Goal: Task Accomplishment & Management: Manage account settings

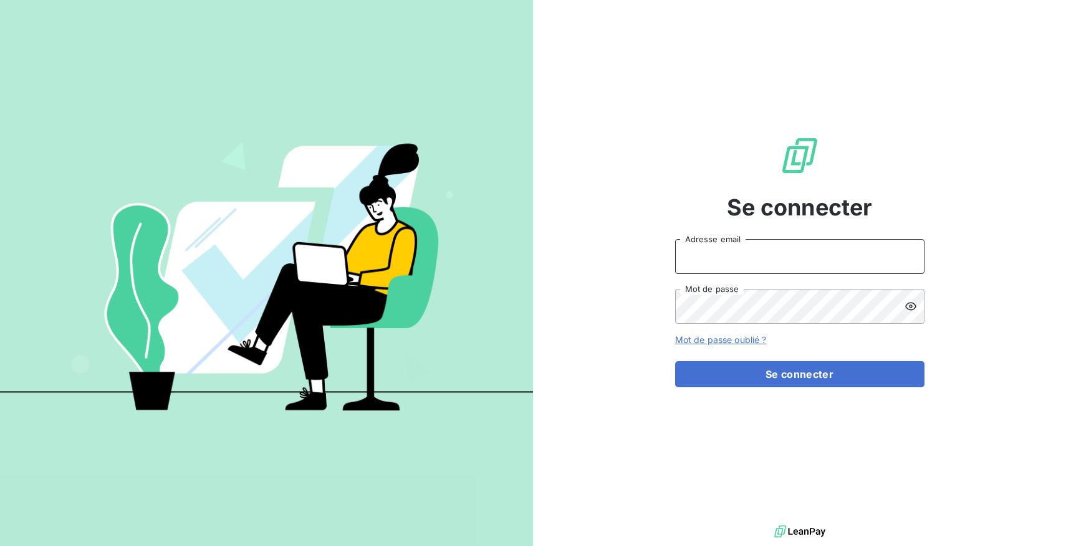
type input "[EMAIL_ADDRESS][DOMAIN_NAME]"
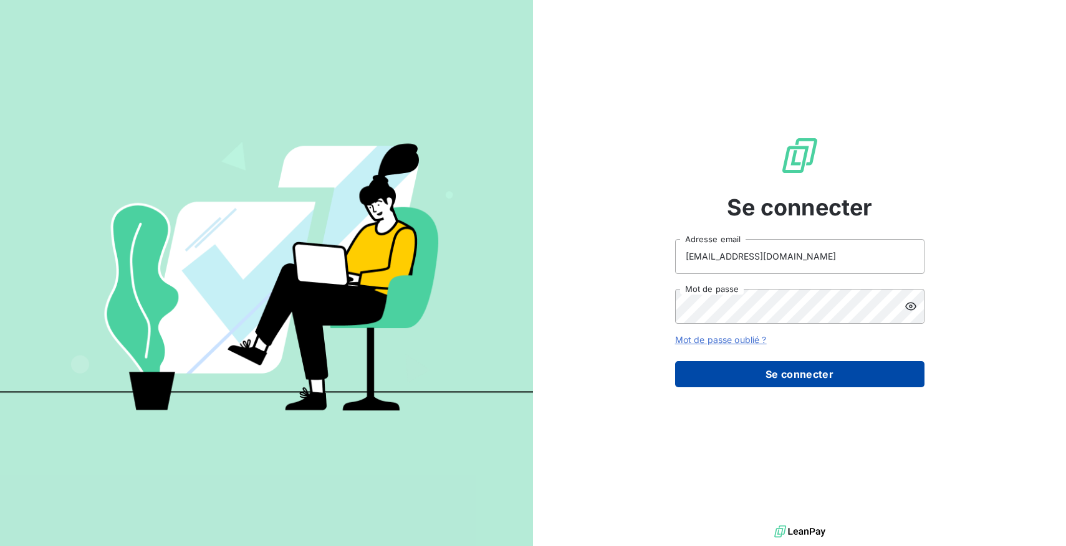
click at [770, 375] on button "Se connecter" at bounding box center [799, 374] width 249 height 26
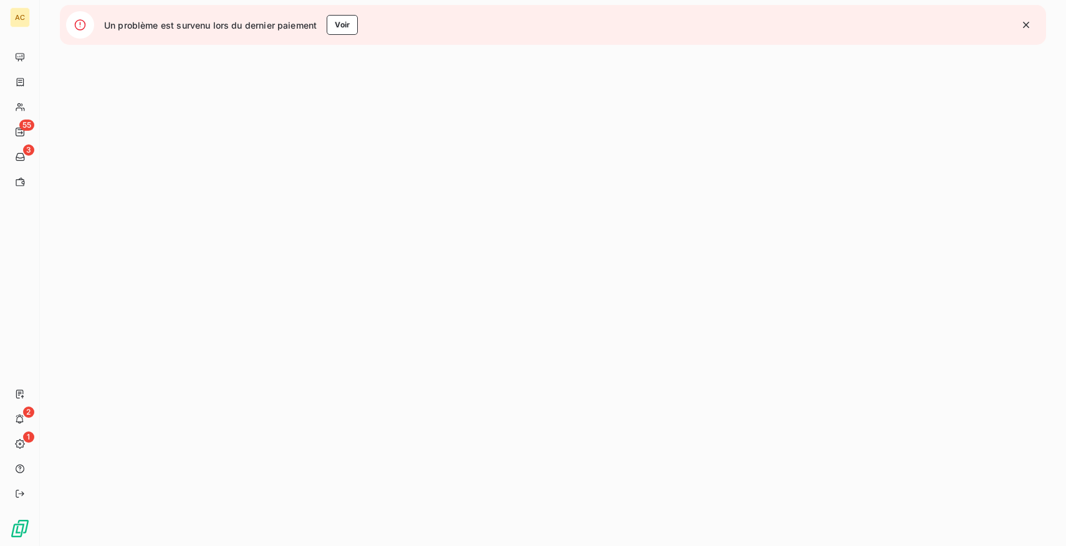
click at [1029, 24] on icon "button" at bounding box center [1025, 25] width 12 height 12
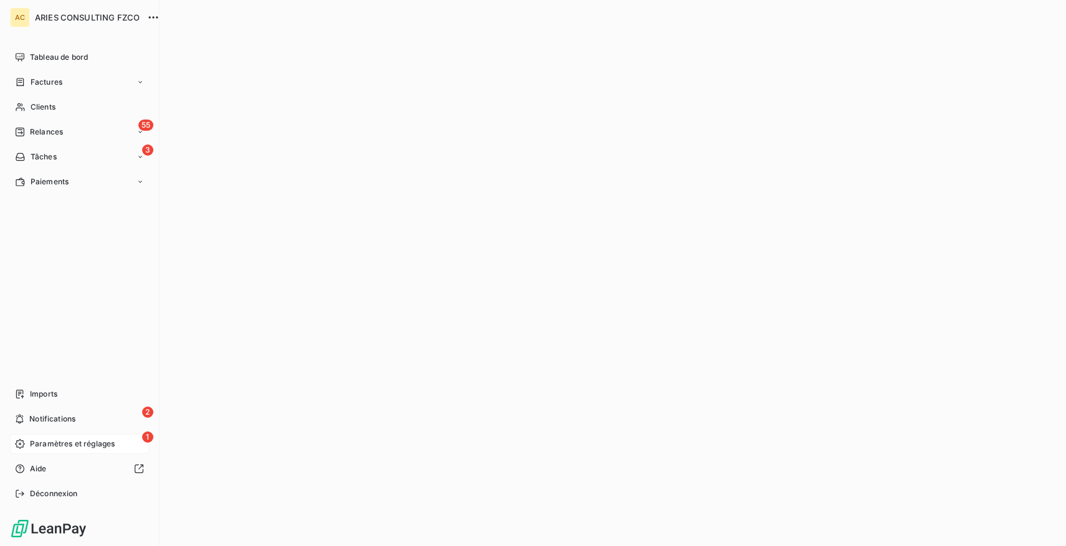
click at [54, 444] on span "Paramètres et réglages" at bounding box center [72, 444] width 85 height 11
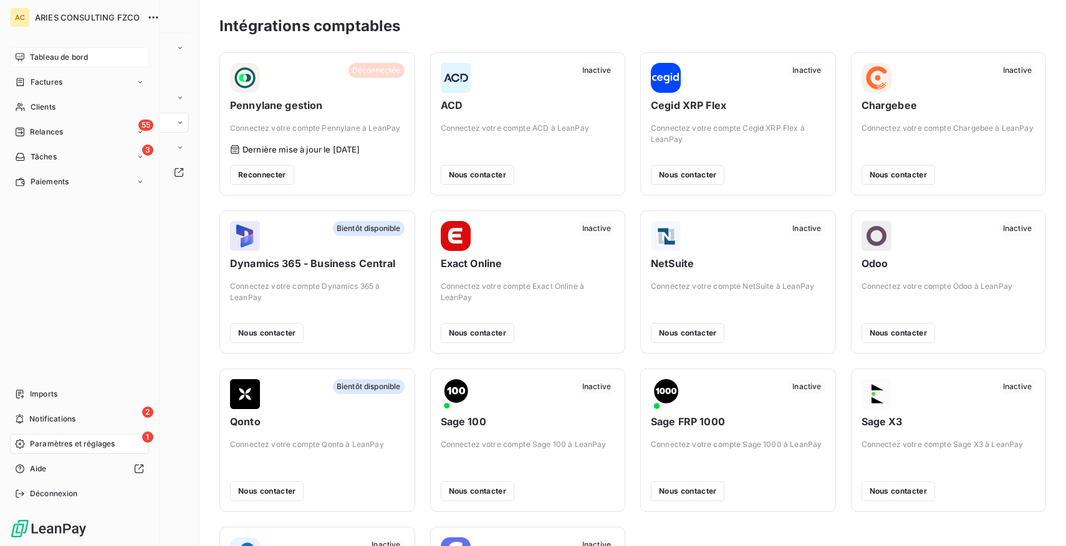
click at [64, 50] on div "Tableau de bord" at bounding box center [79, 57] width 139 height 20
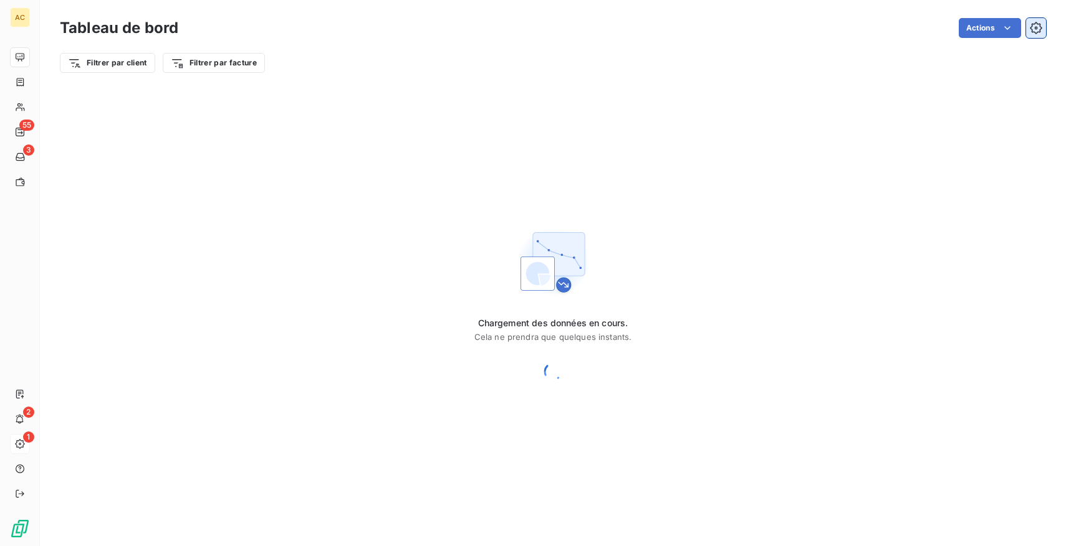
click at [1029, 31] on icon "button" at bounding box center [1035, 28] width 12 height 12
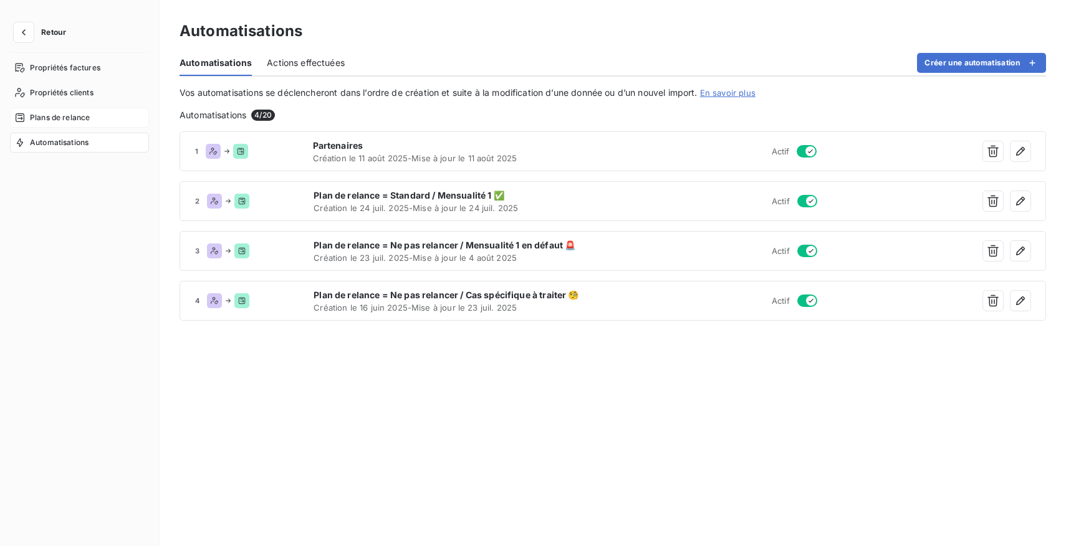
click at [82, 123] on span "Plans de relance" at bounding box center [60, 117] width 60 height 11
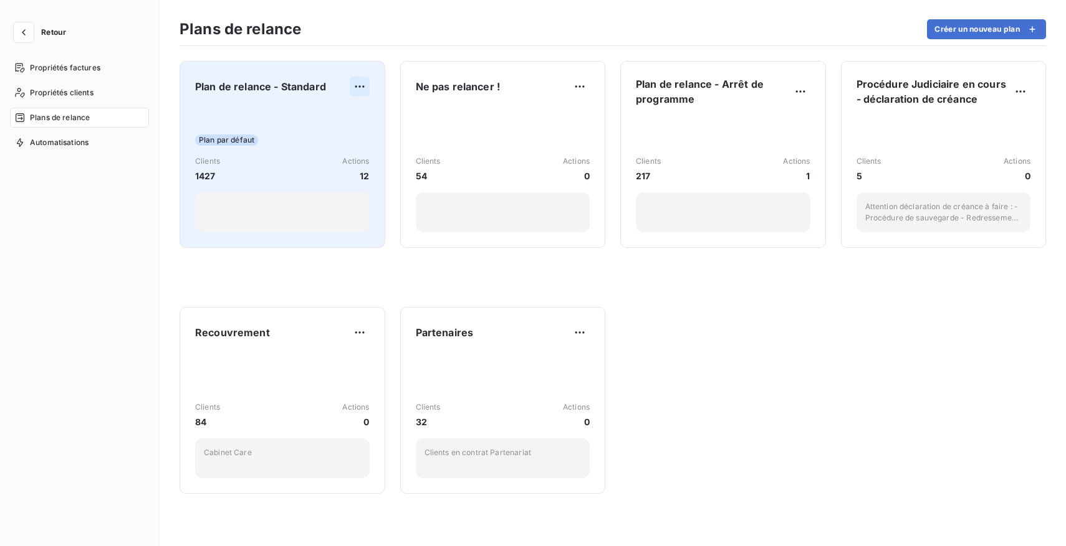
click at [363, 85] on html "Retour Propriétés factures Propriétés clients Plans de relance Automatisations …" at bounding box center [533, 273] width 1066 height 546
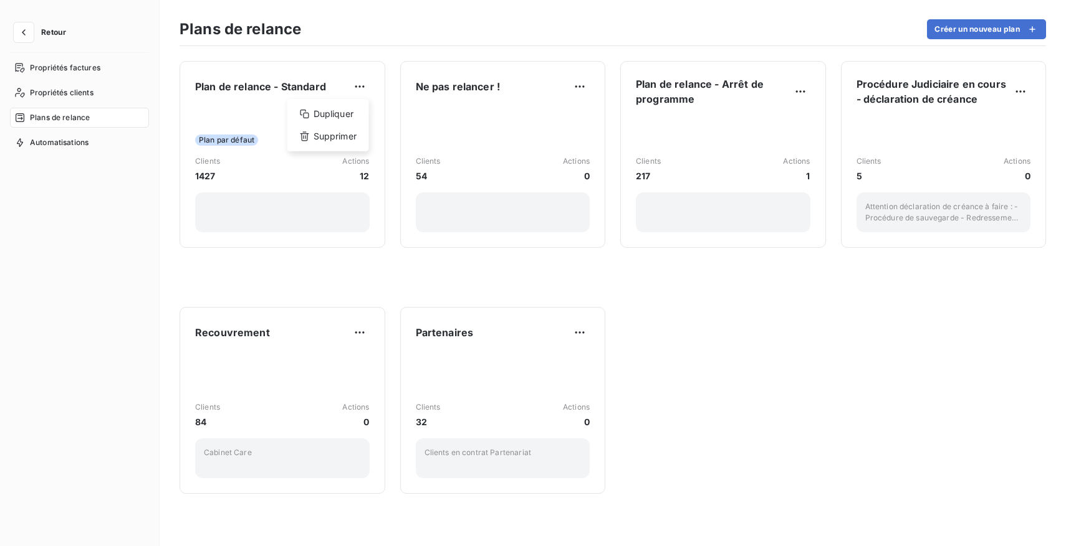
click at [257, 94] on html "Retour Propriétés factures Propriétés clients Plans de relance Automatisations …" at bounding box center [533, 273] width 1066 height 546
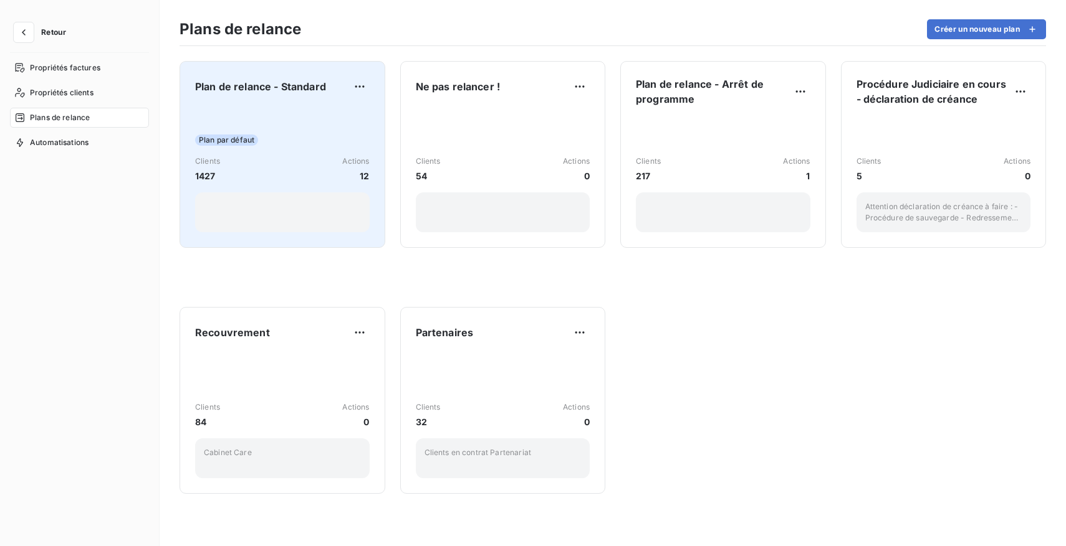
click at [290, 107] on div "Plan par défaut Clients 1427 Actions 12" at bounding box center [282, 170] width 174 height 126
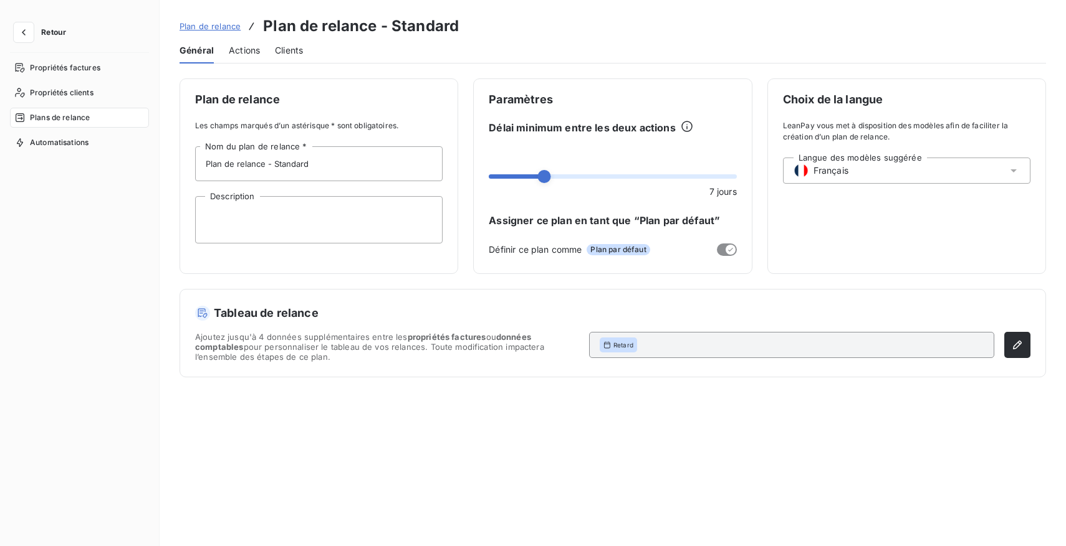
click at [248, 51] on span "Actions" at bounding box center [244, 50] width 31 height 12
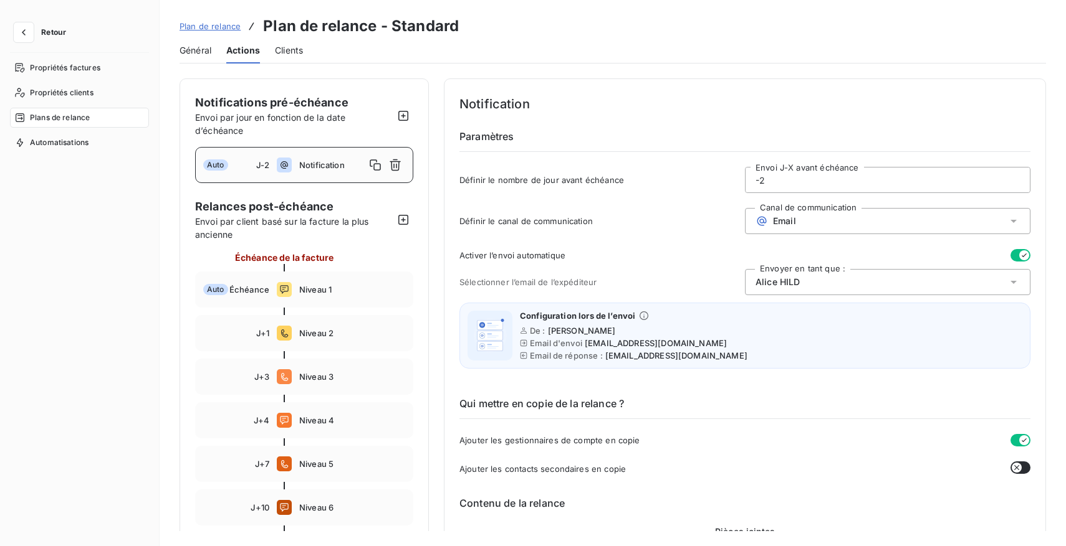
click at [297, 52] on span "Clients" at bounding box center [289, 50] width 28 height 12
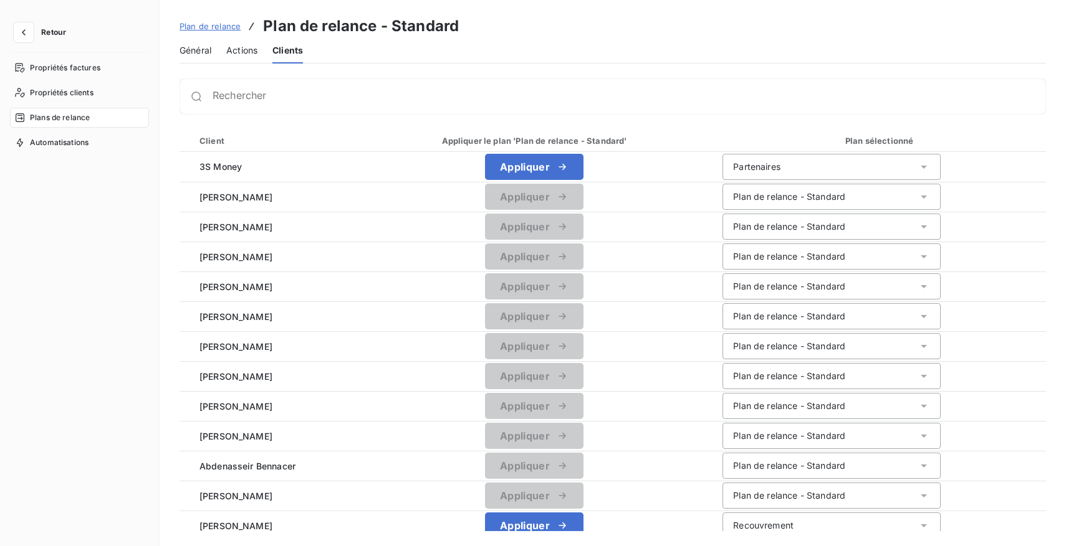
click at [196, 50] on span "Général" at bounding box center [195, 50] width 32 height 12
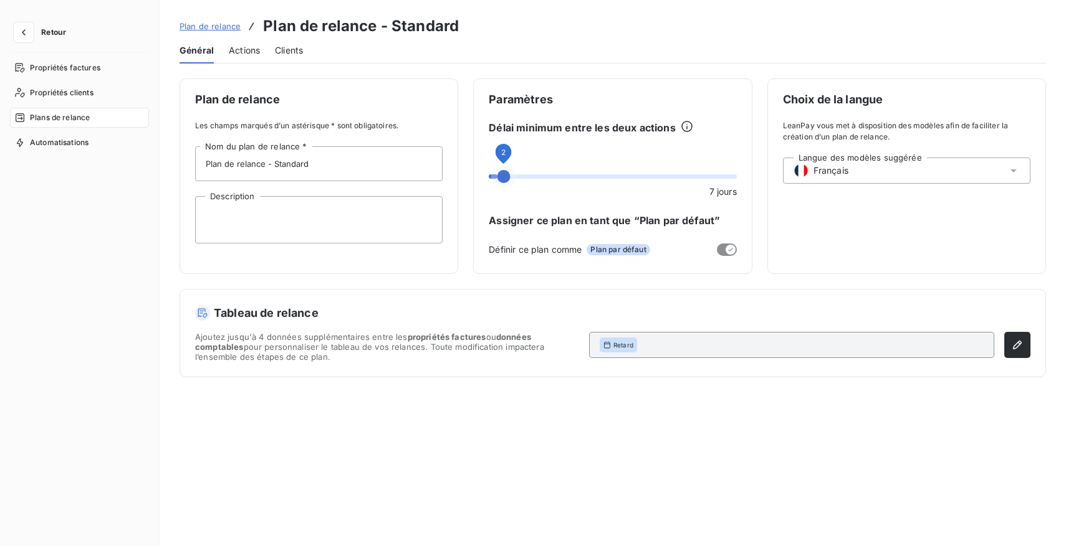
click at [497, 179] on span at bounding box center [503, 176] width 13 height 13
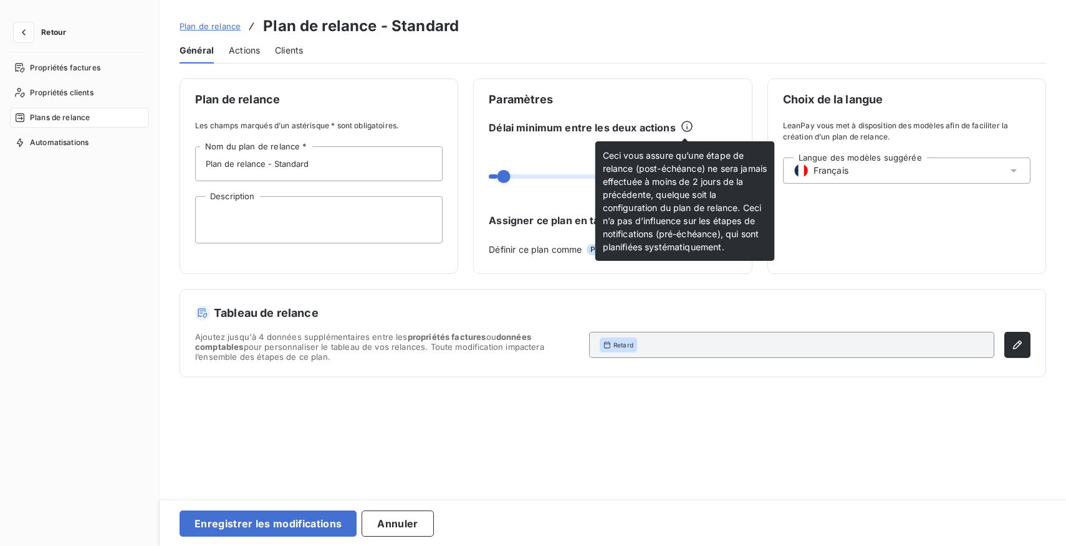
click at [681, 126] on icon at bounding box center [686, 126] width 11 height 11
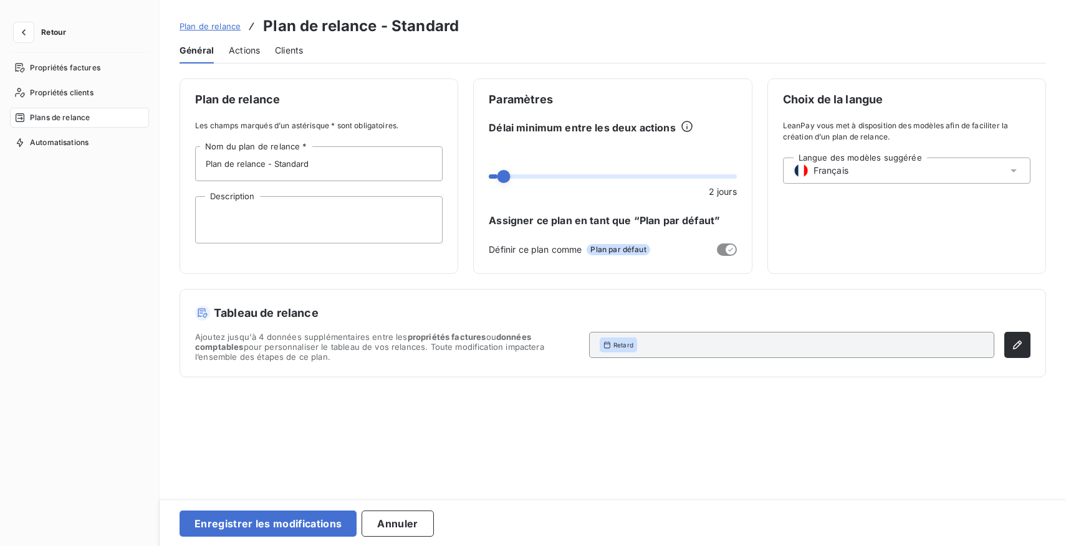
click at [686, 126] on icon at bounding box center [686, 126] width 12 height 12
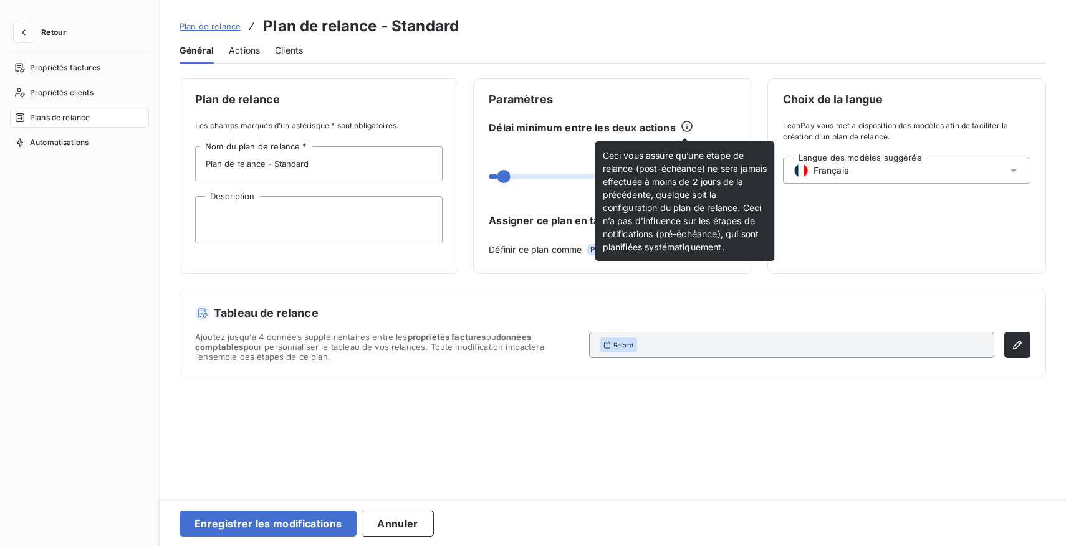
click at [686, 128] on icon at bounding box center [686, 126] width 12 height 12
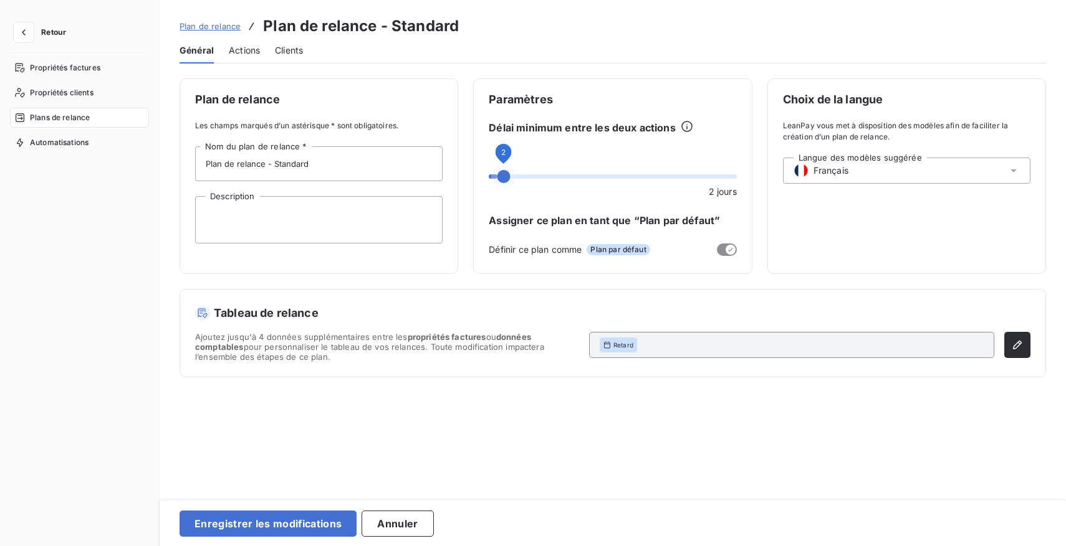
click at [497, 175] on span at bounding box center [503, 176] width 13 height 13
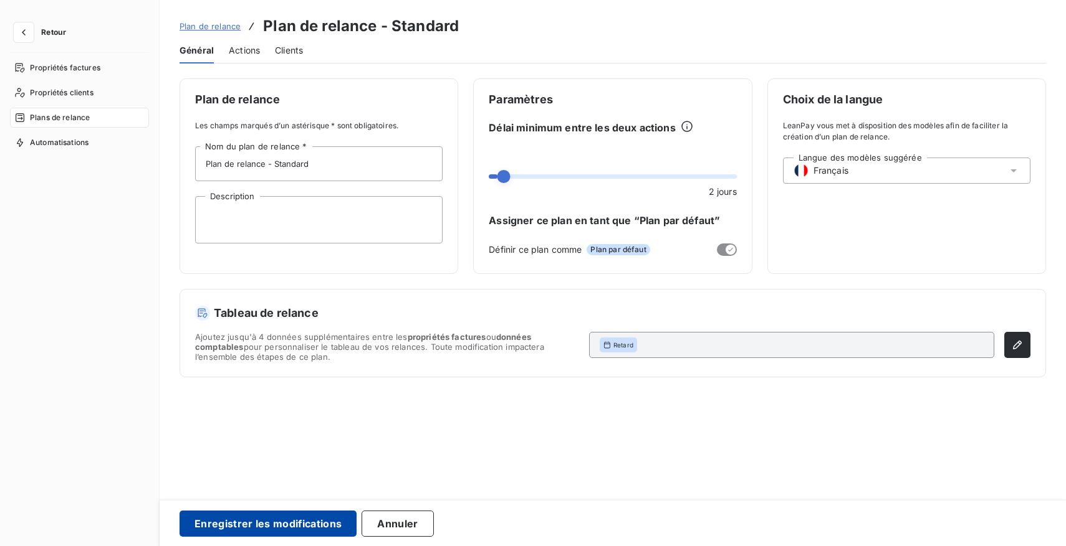
click at [275, 528] on button "Enregistrer les modifications" at bounding box center [267, 524] width 177 height 26
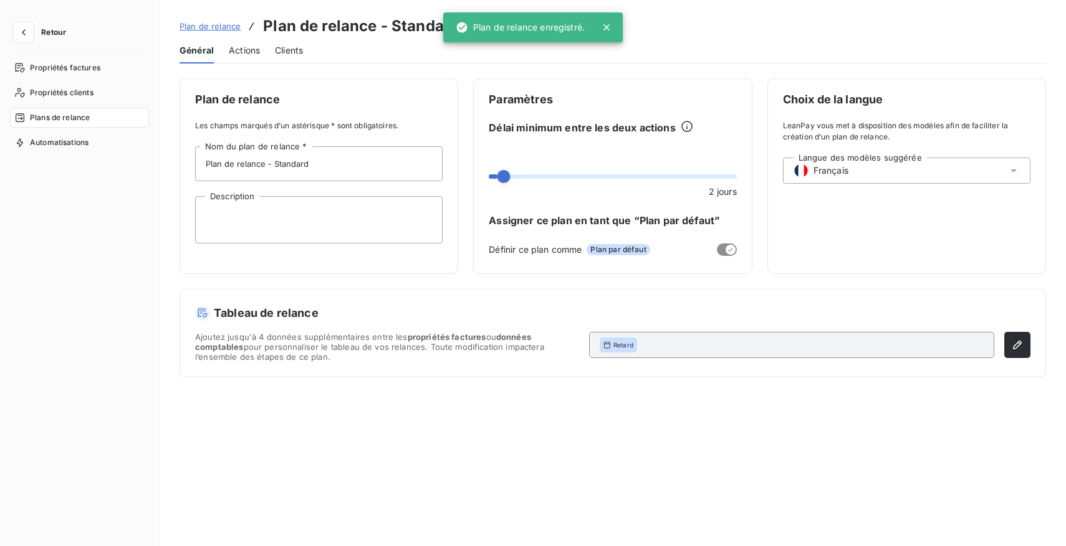
click at [606, 26] on icon at bounding box center [606, 27] width 6 height 6
